Goal: Navigation & Orientation: Find specific page/section

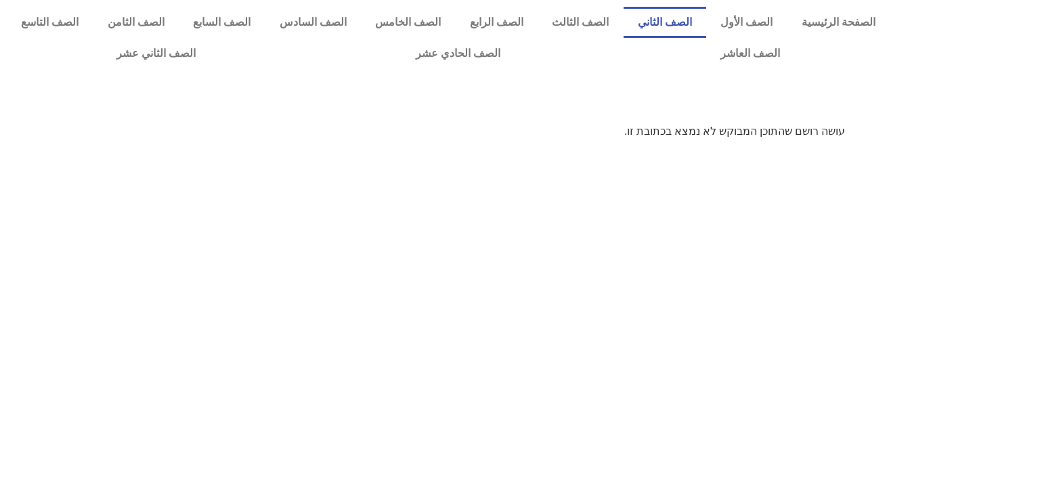
click at [690, 20] on link "الصف الثاني" at bounding box center [665, 22] width 83 height 31
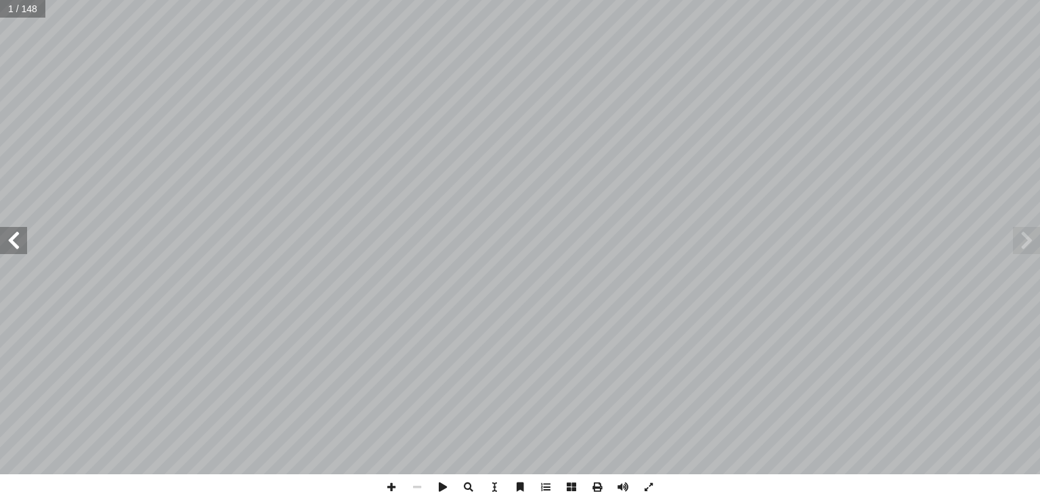
click at [17, 239] on span at bounding box center [13, 240] width 27 height 27
